Goal: Transaction & Acquisition: Purchase product/service

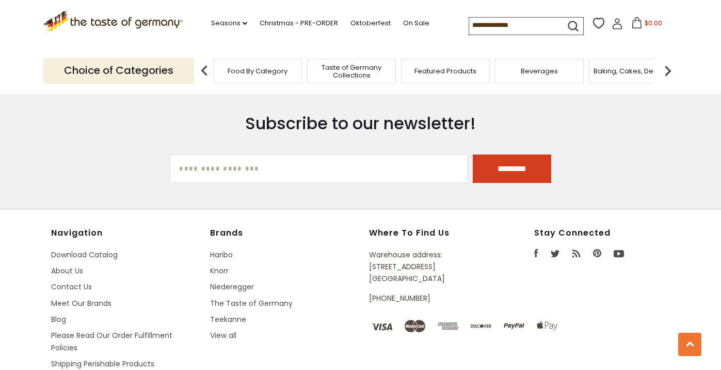
scroll to position [2840, 0]
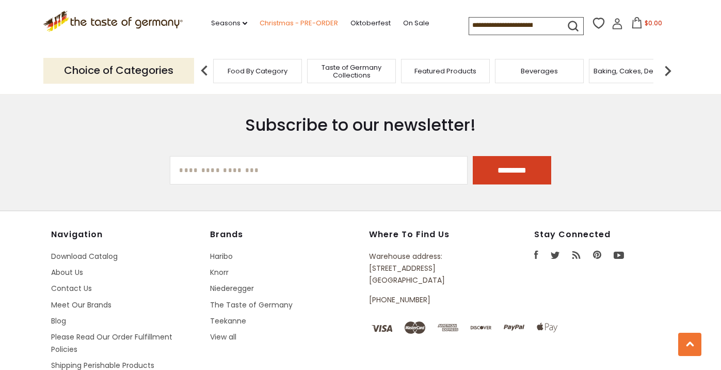
click at [321, 22] on link "Christmas - PRE-ORDER" at bounding box center [299, 23] width 78 height 11
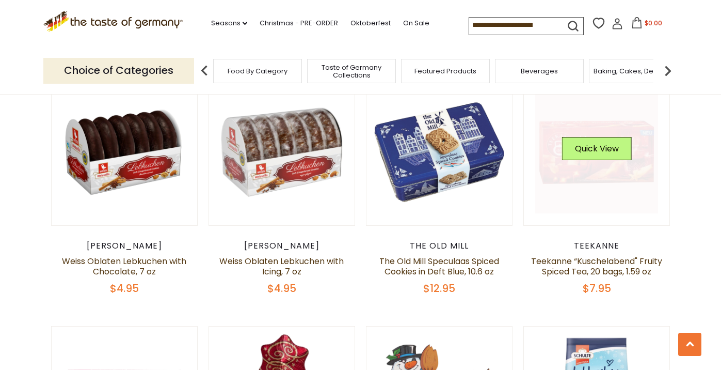
scroll to position [1087, 0]
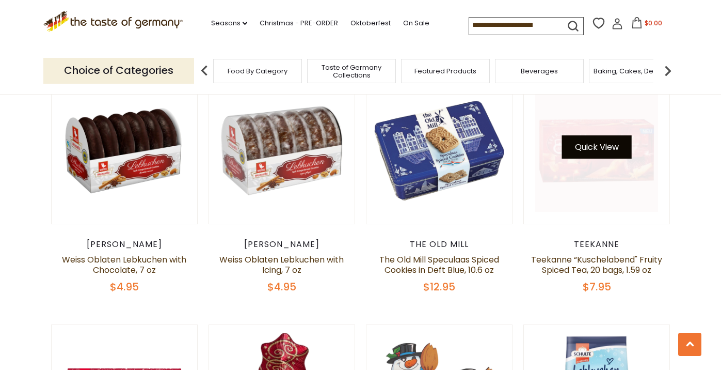
click at [602, 143] on button "Quick View" at bounding box center [597, 146] width 70 height 23
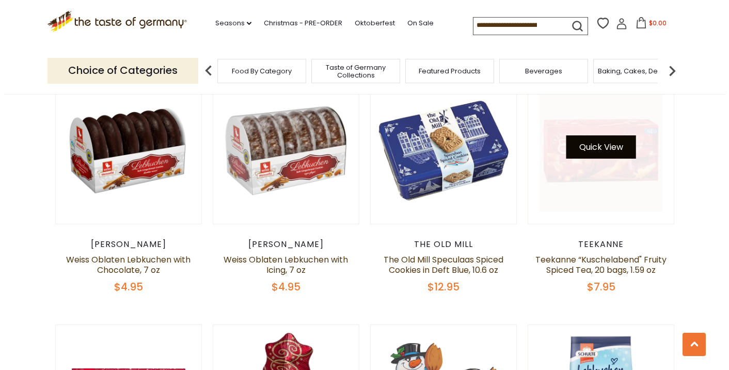
scroll to position [1089, 0]
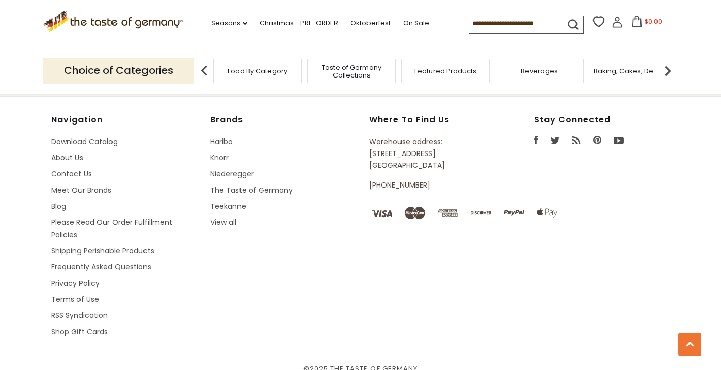
scroll to position [2954, 0]
click at [230, 137] on link "Haribo" at bounding box center [221, 142] width 23 height 10
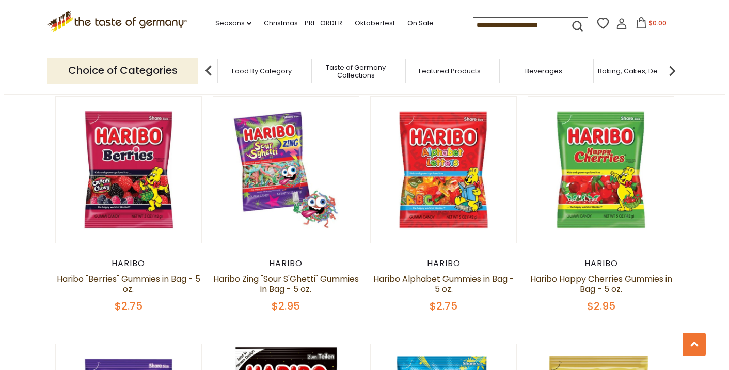
scroll to position [608, 0]
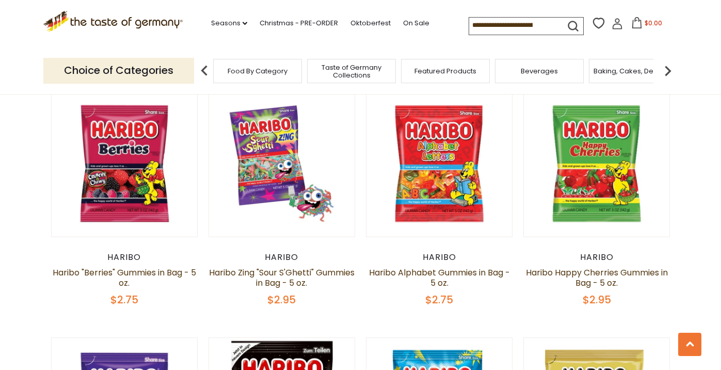
click at [117, 238] on article "Quick View [GEOGRAPHIC_DATA] [PERSON_NAME] "Berries" Gummies in Bag - 5 oz. $2.…" at bounding box center [124, 198] width 147 height 216
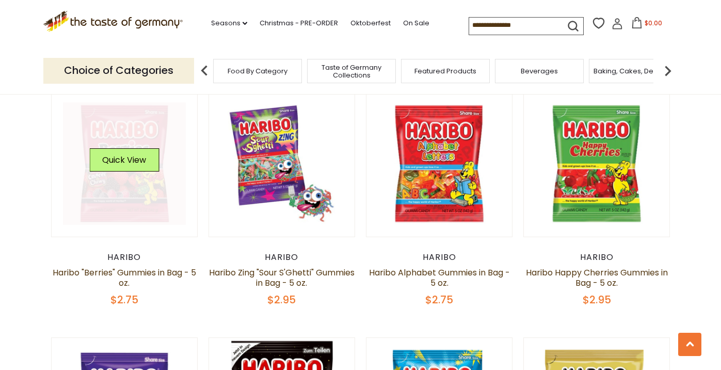
click at [126, 165] on div "Quick View" at bounding box center [124, 163] width 70 height 31
click at [127, 150] on button "Quick View" at bounding box center [124, 159] width 70 height 23
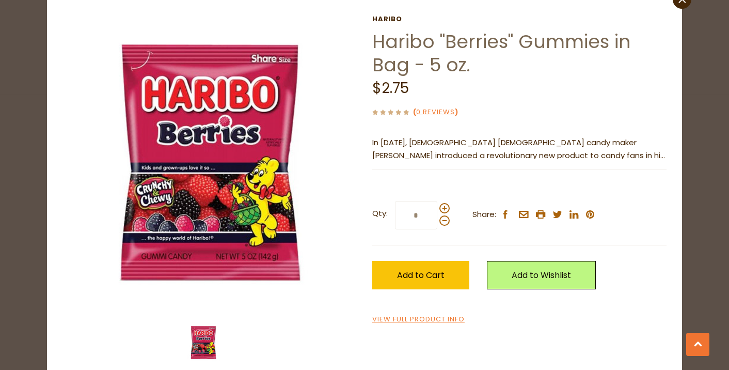
scroll to position [54, 0]
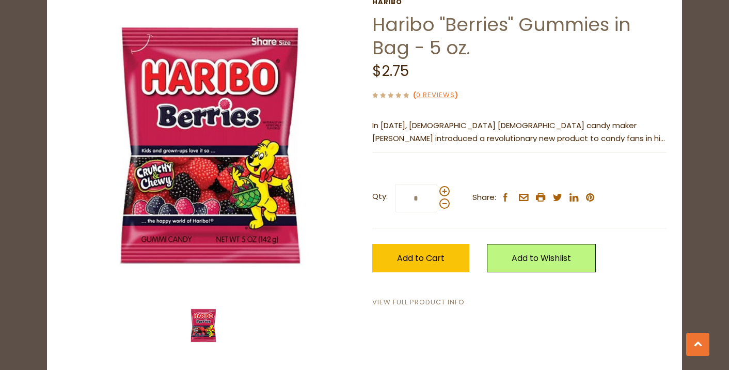
click at [425, 304] on link "View Full Product Info" at bounding box center [418, 302] width 92 height 11
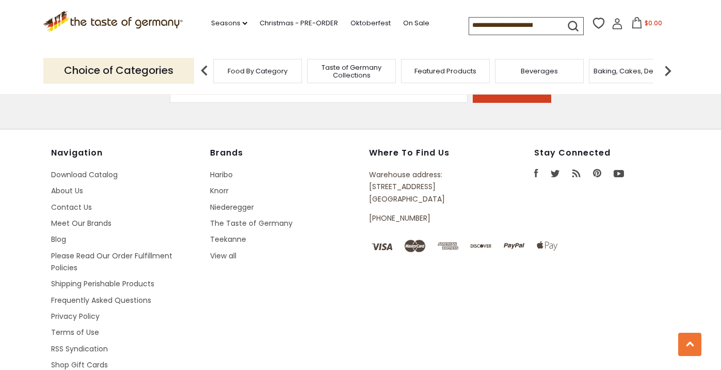
scroll to position [1439, 0]
